Goal: Transaction & Acquisition: Purchase product/service

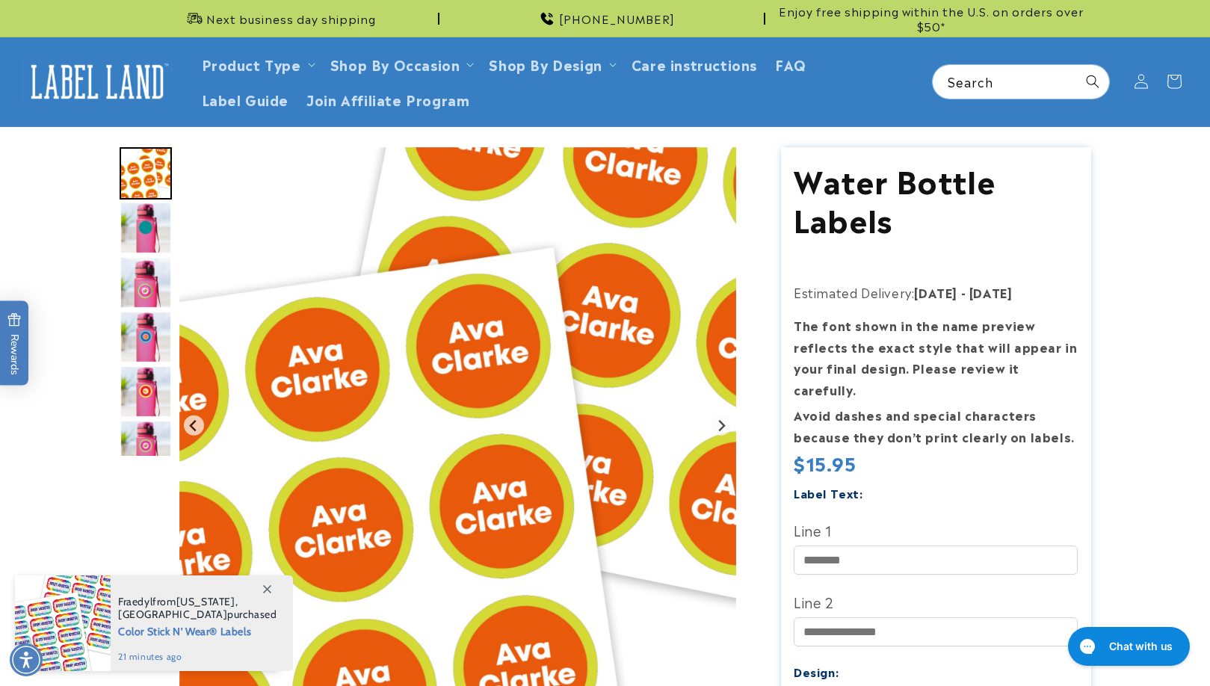
click at [135, 288] on img "Go to slide 3" at bounding box center [146, 282] width 52 height 52
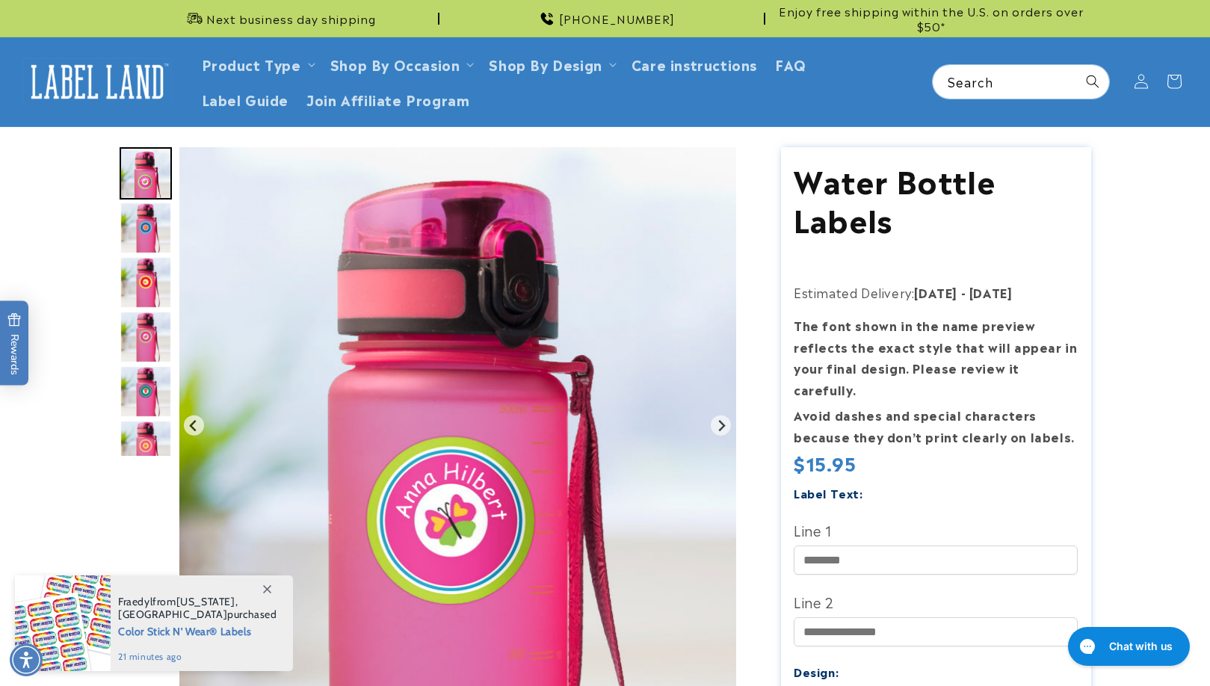
click at [154, 295] on img "Go to slide 5" at bounding box center [146, 282] width 52 height 52
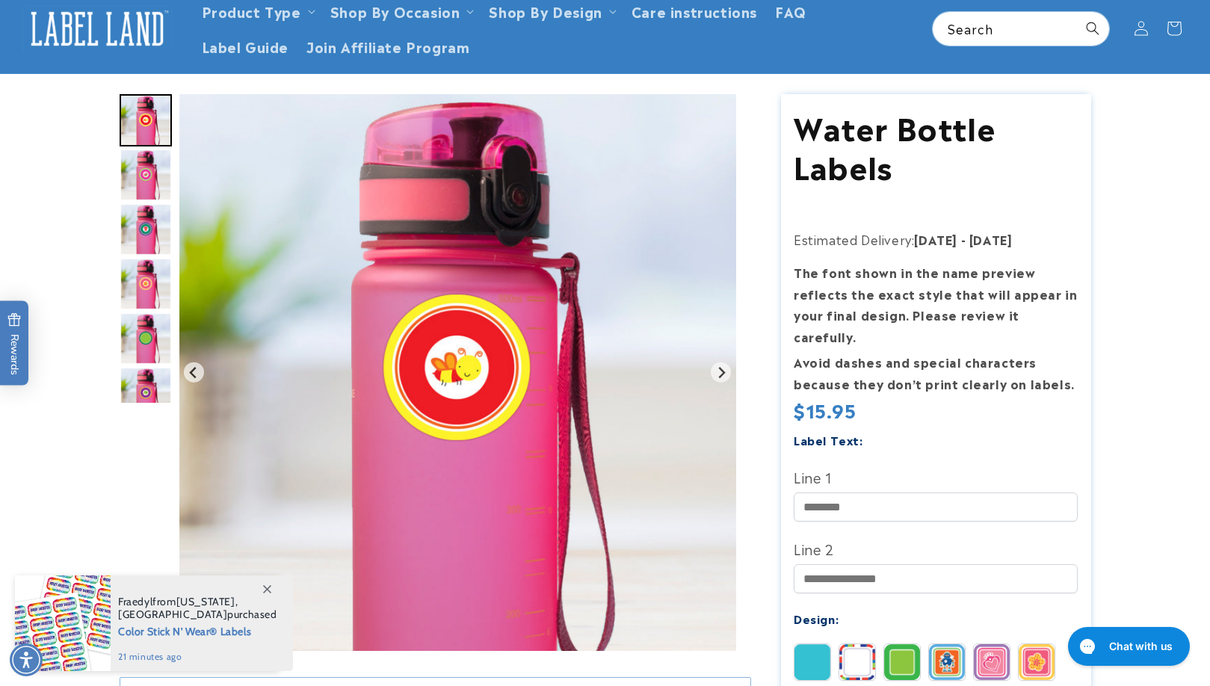
scroll to position [129, 0]
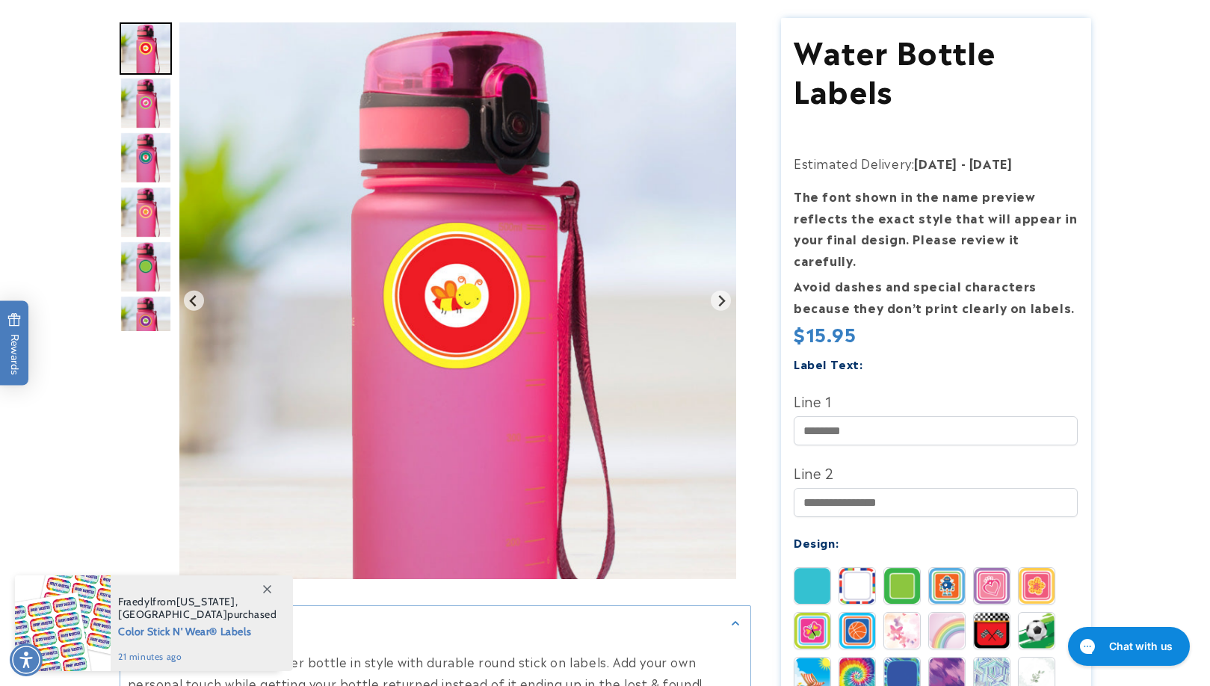
click at [143, 346] on div "Gallery Viewer" at bounding box center [146, 304] width 52 height 564
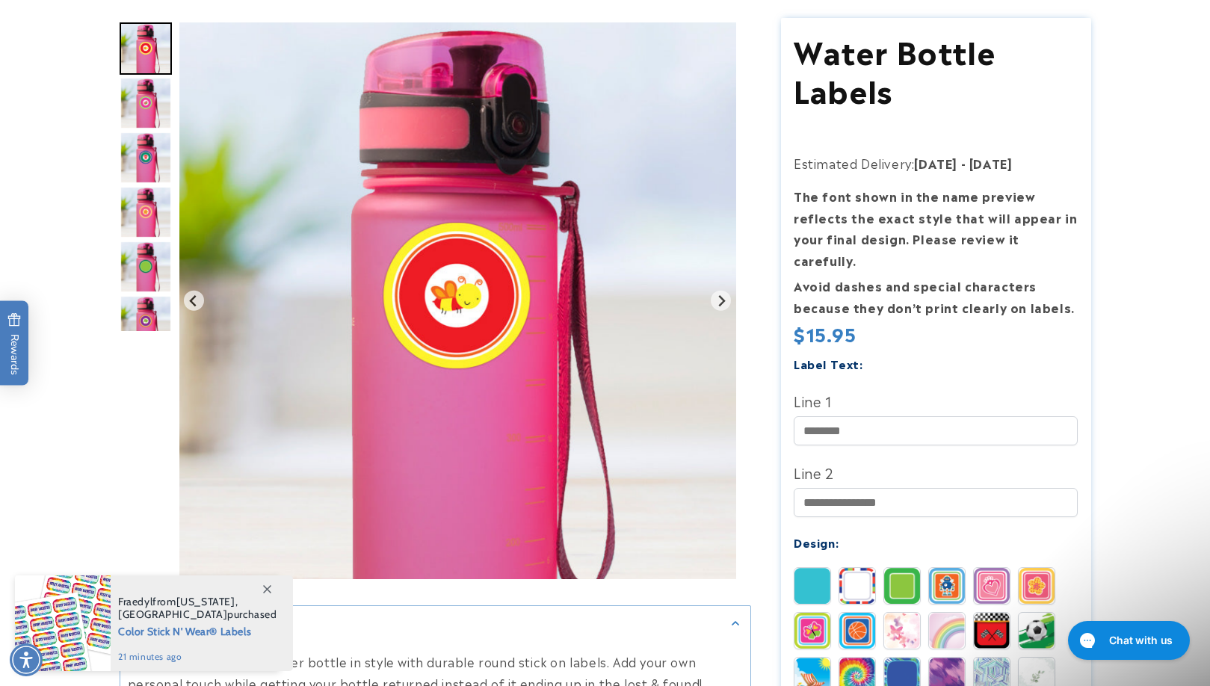
scroll to position [0, 0]
click at [149, 288] on img "Go to slide 9" at bounding box center [146, 267] width 52 height 52
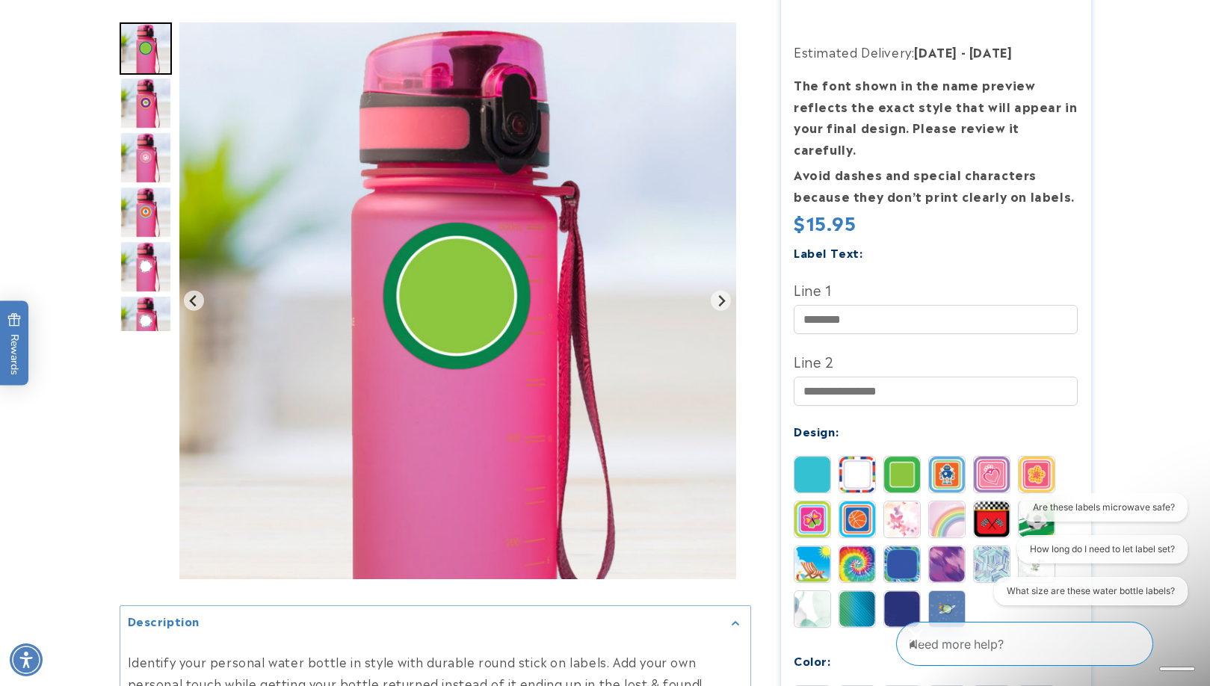
scroll to position [287, 0]
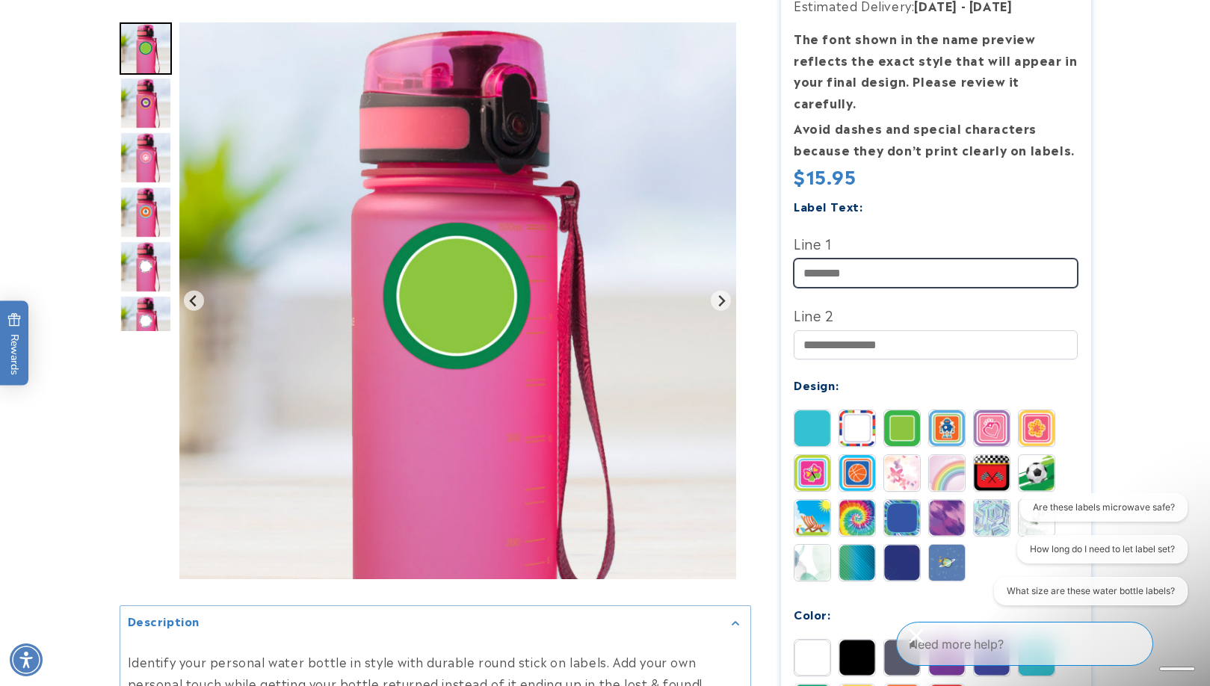
click at [898, 259] on input "Line 1" at bounding box center [936, 273] width 284 height 29
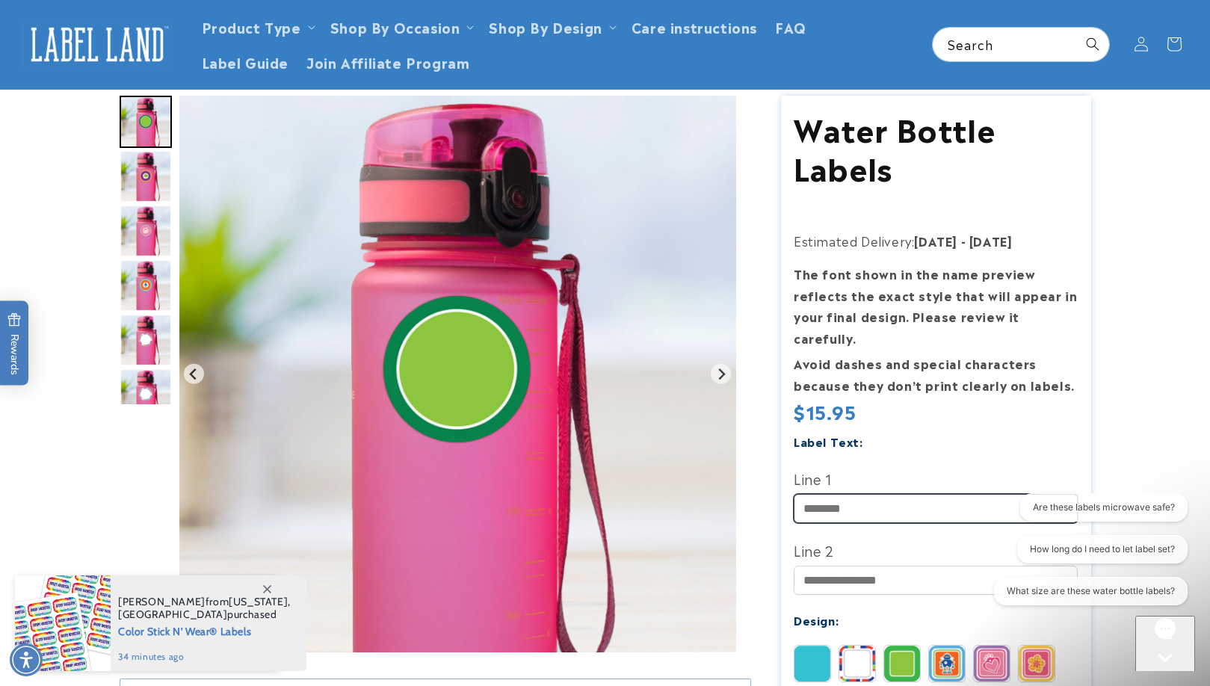
scroll to position [0, 0]
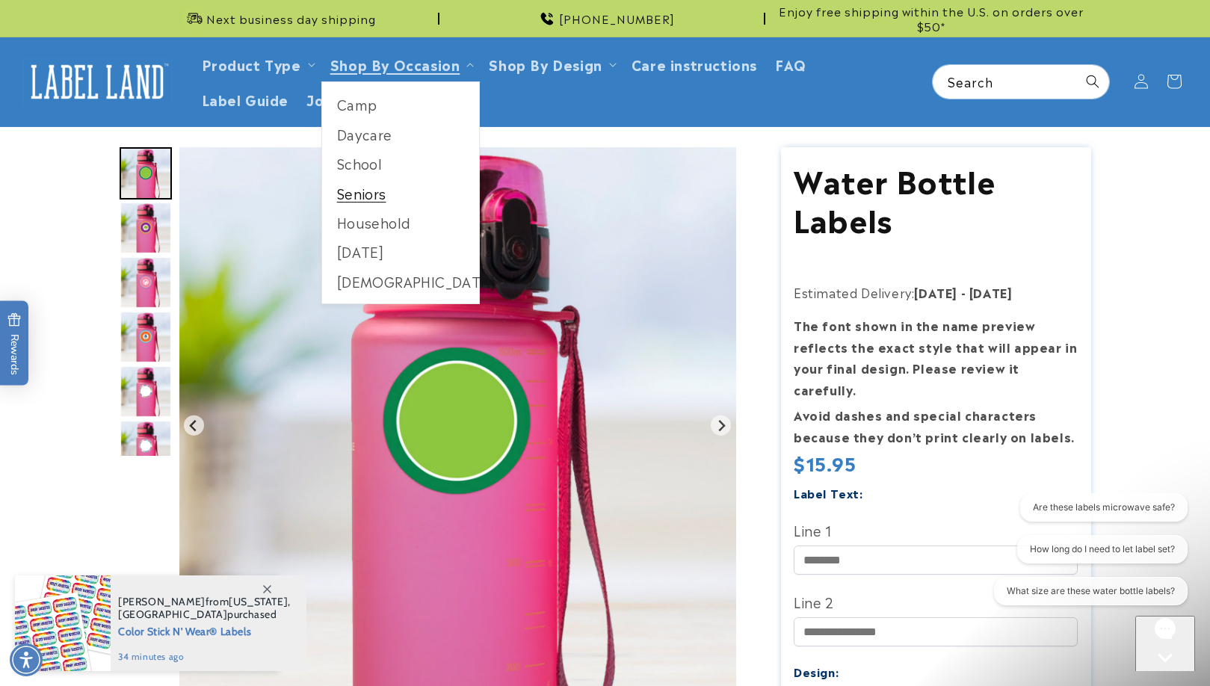
click at [377, 200] on link "Seniors" at bounding box center [401, 193] width 158 height 29
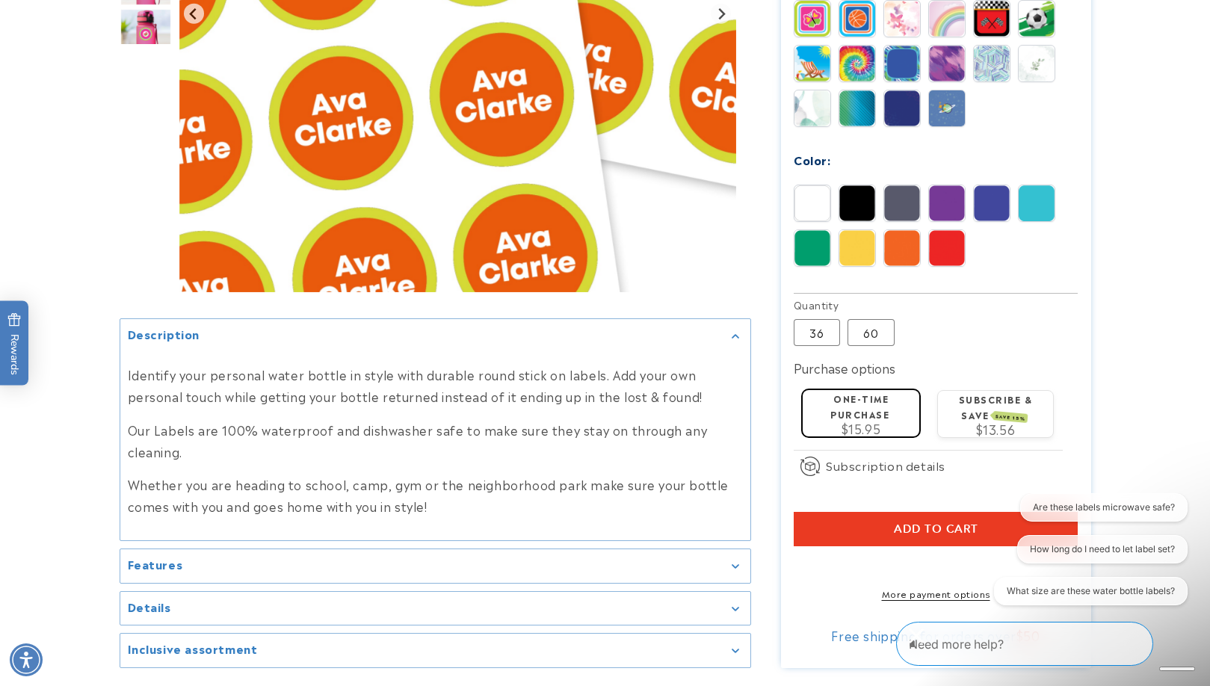
scroll to position [767, 0]
